Goal: Information Seeking & Learning: Learn about a topic

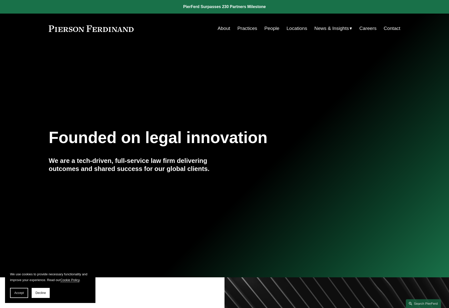
click at [86, 28] on link at bounding box center [91, 28] width 85 height 7
click at [218, 29] on link "About" at bounding box center [224, 29] width 13 height 10
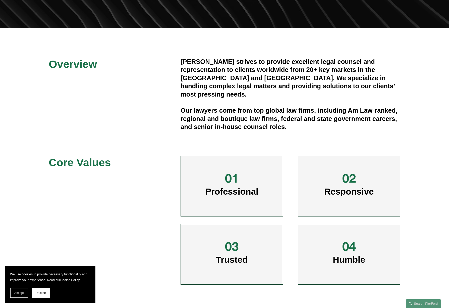
scroll to position [121, 0]
drag, startPoint x: 237, startPoint y: 62, endPoint x: 157, endPoint y: 61, distance: 79.9
click at [157, 61] on div "Overview Pierson Ferdinand strives to provide excellent legal counsel and repre…" at bounding box center [224, 174] width 449 height 235
copy div "Pierson Ferdinand"
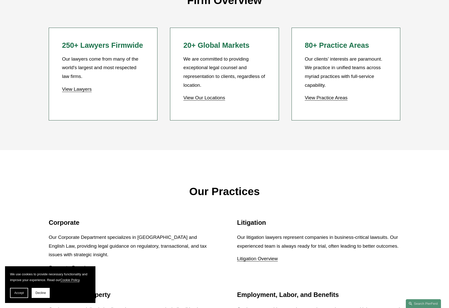
scroll to position [482, 0]
